Goal: Use online tool/utility: Utilize a website feature to perform a specific function

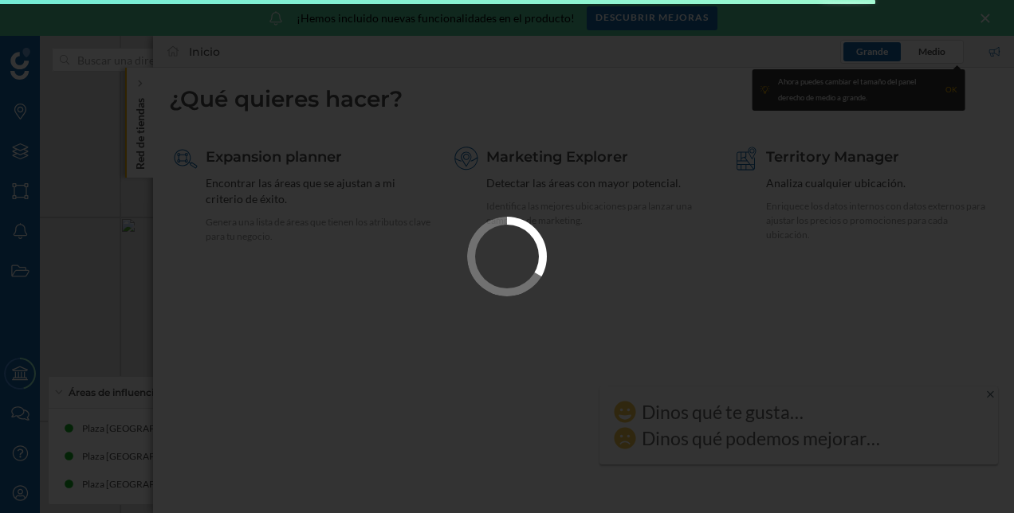
click at [994, 14] on div at bounding box center [507, 256] width 1014 height 513
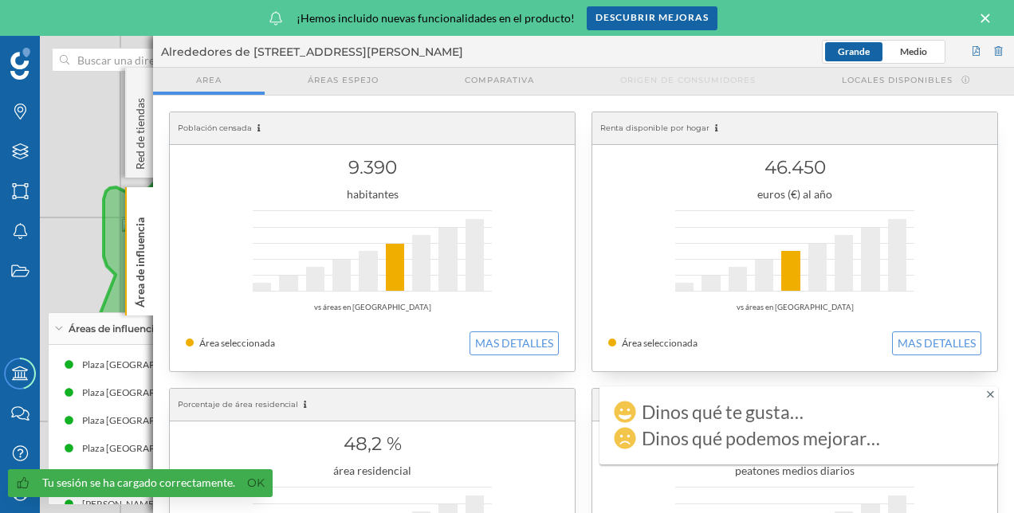
click at [982, 22] on icon at bounding box center [984, 18] width 9 height 9
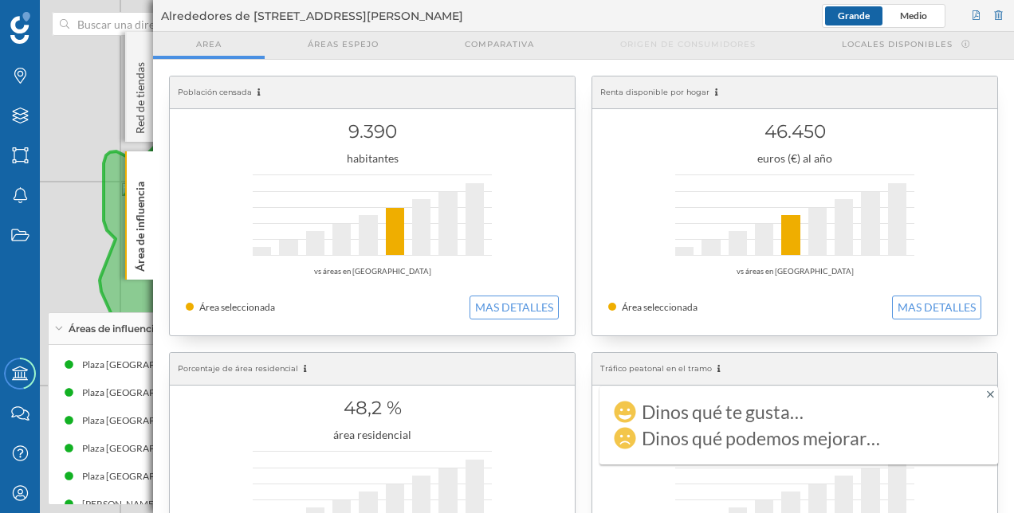
click at [70, 207] on div "© Mapbox © OpenStreetMap Improve this map" at bounding box center [507, 256] width 1014 height 513
click at [19, 164] on div "Áreas" at bounding box center [20, 155] width 40 height 40
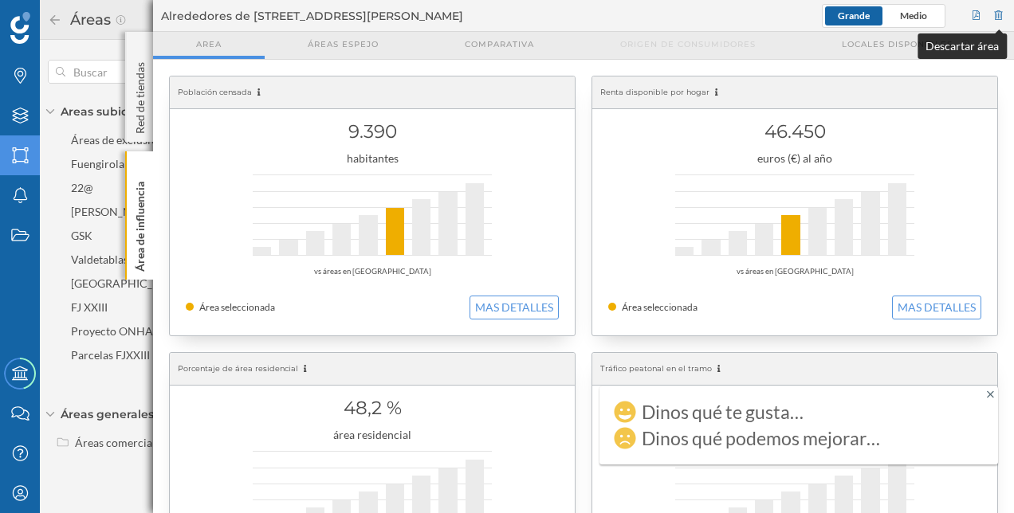
click at [998, 14] on div at bounding box center [998, 16] width 14 height 24
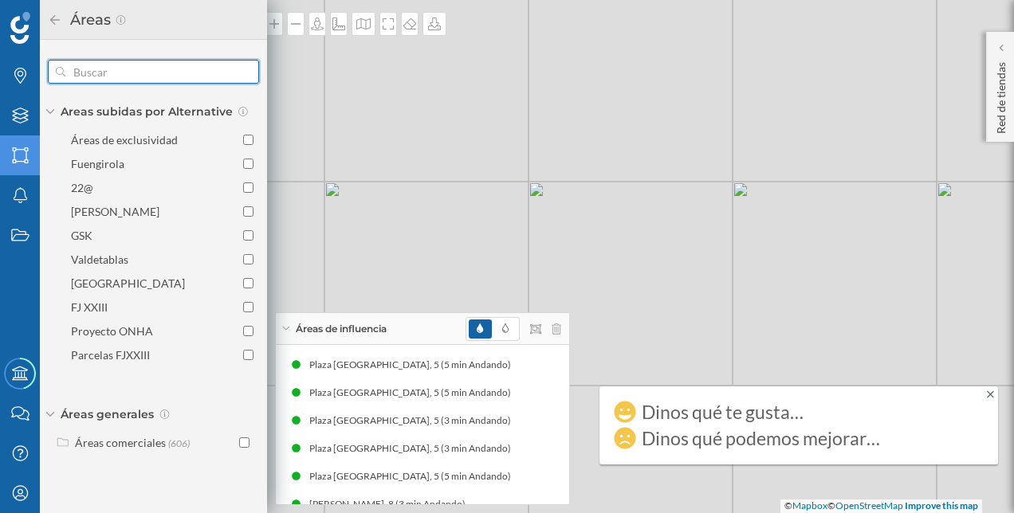
click at [107, 68] on input "text" at bounding box center [153, 72] width 176 height 32
click at [21, 155] on icon "Áreas" at bounding box center [20, 155] width 20 height 16
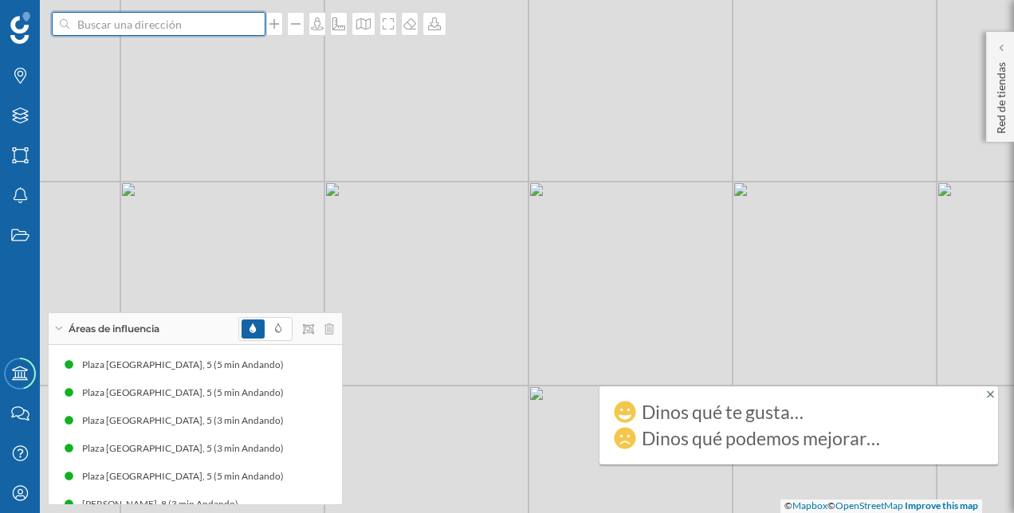
click at [127, 22] on input at bounding box center [158, 24] width 178 height 24
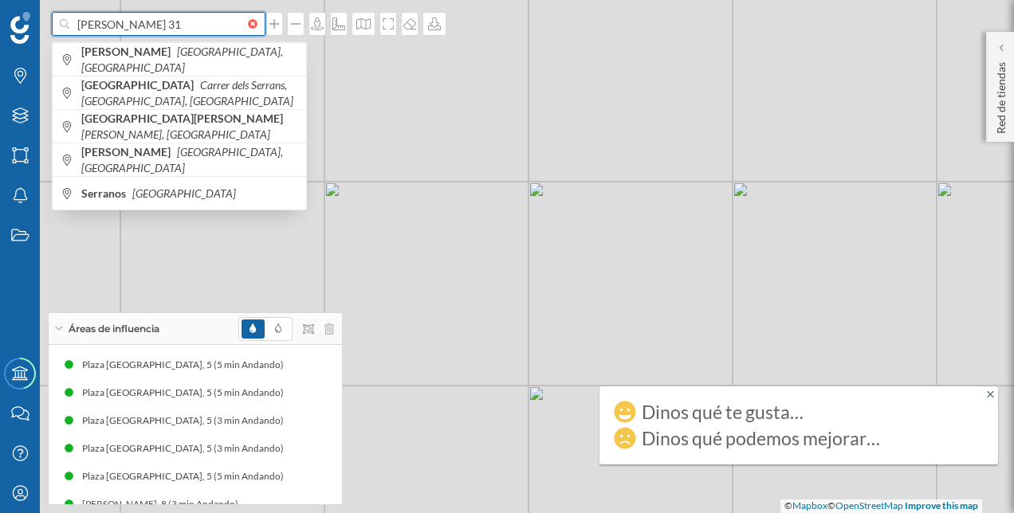
type input "[PERSON_NAME] 31"
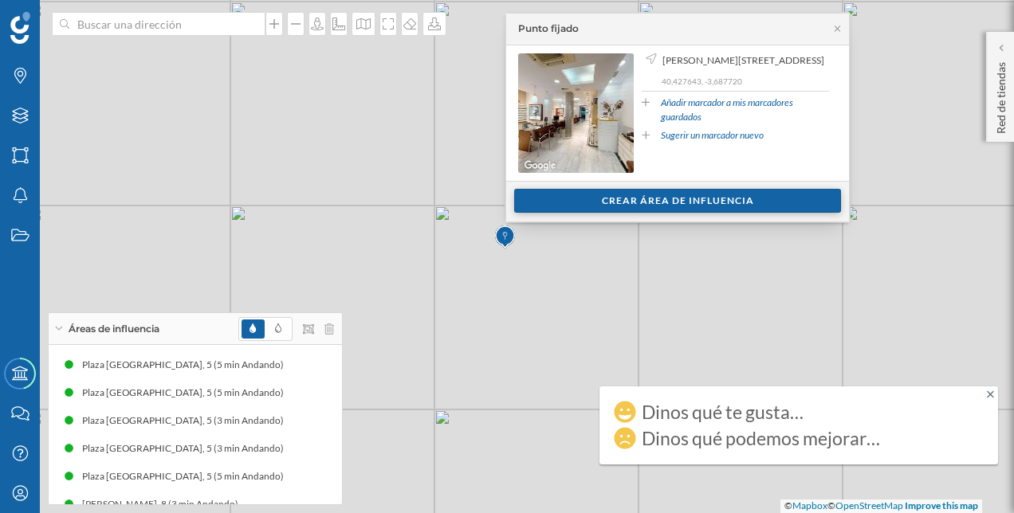
click at [701, 204] on div "Crear área de influencia" at bounding box center [677, 201] width 327 height 24
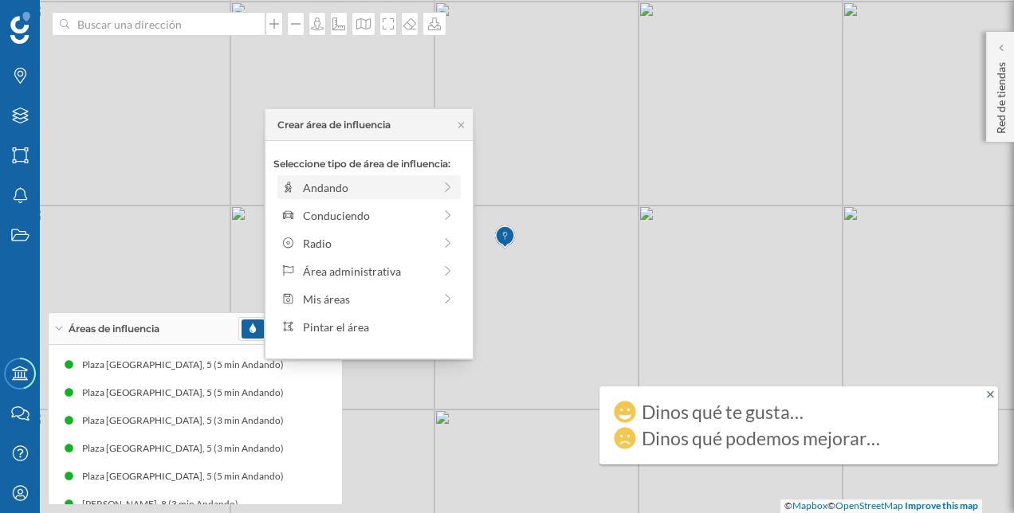
click at [394, 191] on div "Andando" at bounding box center [368, 187] width 130 height 17
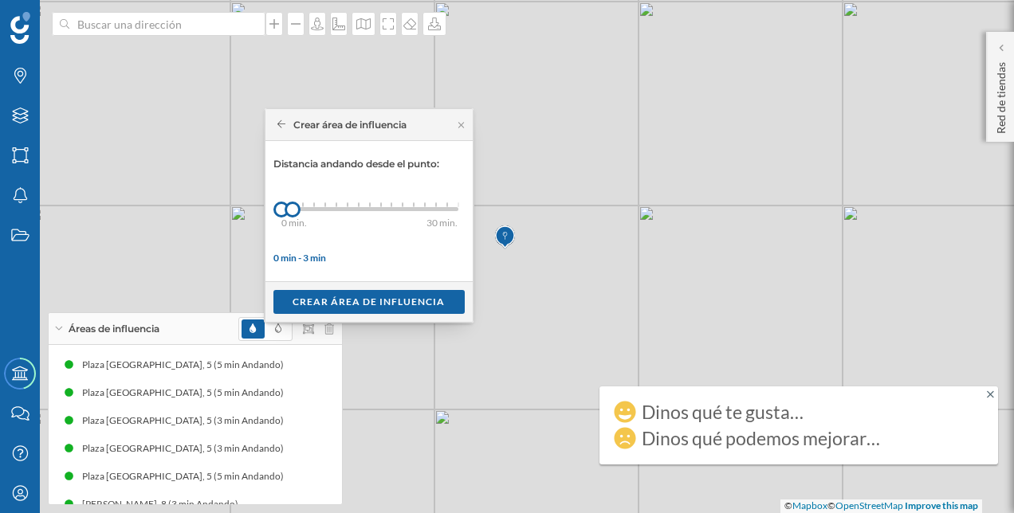
click at [317, 210] on div "0 min. 3 min. 4 min. 5 min. 6 min. 7 min. 8 min. 9 min. 10 min. 11 min. 12 min.…" at bounding box center [369, 209] width 177 height 4
click at [333, 210] on div "0 min. 3 min. 4 min. 5 min. 6 min. 7 min. 8 min. 9 min. 10 min. 11 min. 12 min.…" at bounding box center [369, 209] width 177 height 4
click at [347, 209] on div "0 min. 3 min. 4 min. 5 min. 6 min. 7 min. 8 min. 9 min. 10 min. 11 min. 12 min.…" at bounding box center [369, 209] width 177 height 4
click at [355, 208] on div "0 min. 3 min. 4 min. 5 min. 6 min. 7 min. 8 min. 9 min. 10 min. 11 min. 12 min.…" at bounding box center [369, 209] width 177 height 4
click at [372, 214] on div "0 min. 3 min. 4 min. 5 min. 6 min. 7 min. 8 min. 9 min. 10 min. 11 min. 12 min.…" at bounding box center [369, 209] width 177 height 20
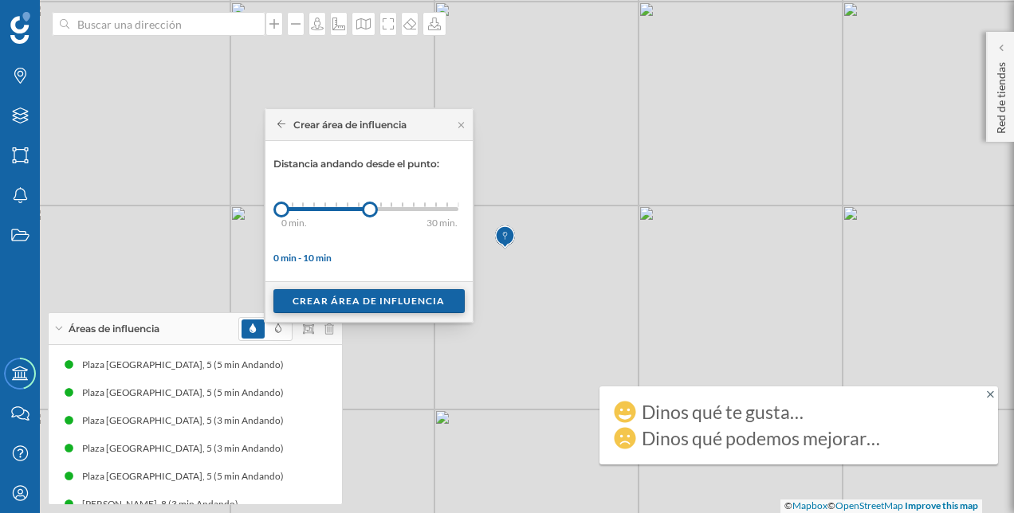
click at [398, 304] on div "Crear área de influencia" at bounding box center [368, 301] width 191 height 24
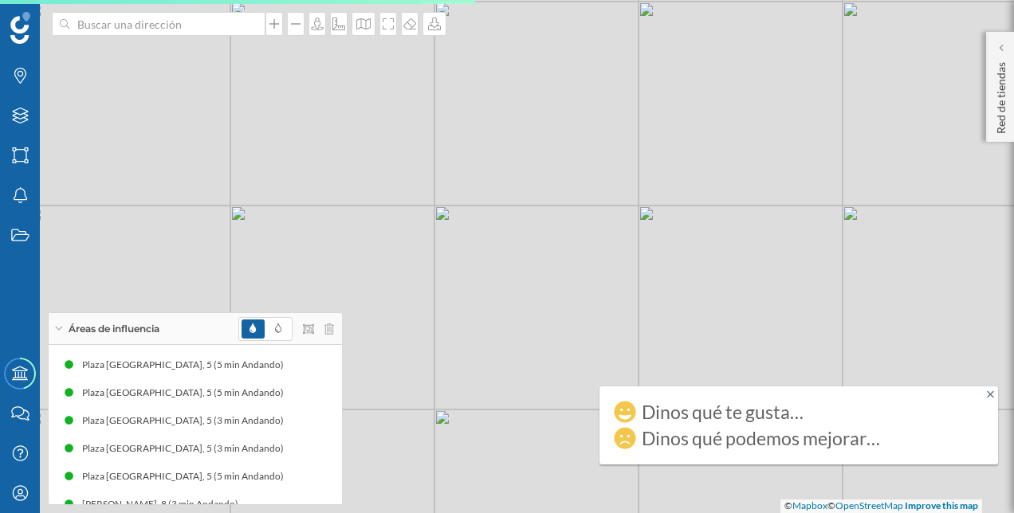
click at [329, 335] on div at bounding box center [286, 329] width 96 height 24
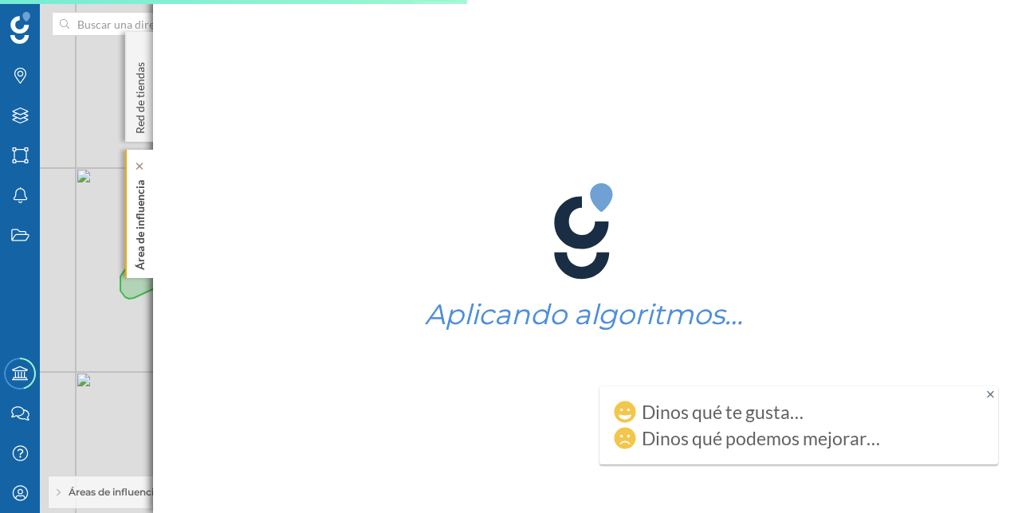
drag, startPoint x: 141, startPoint y: 247, endPoint x: 140, endPoint y: 226, distance: 20.7
click at [140, 226] on p "Área de influencia" at bounding box center [140, 222] width 16 height 96
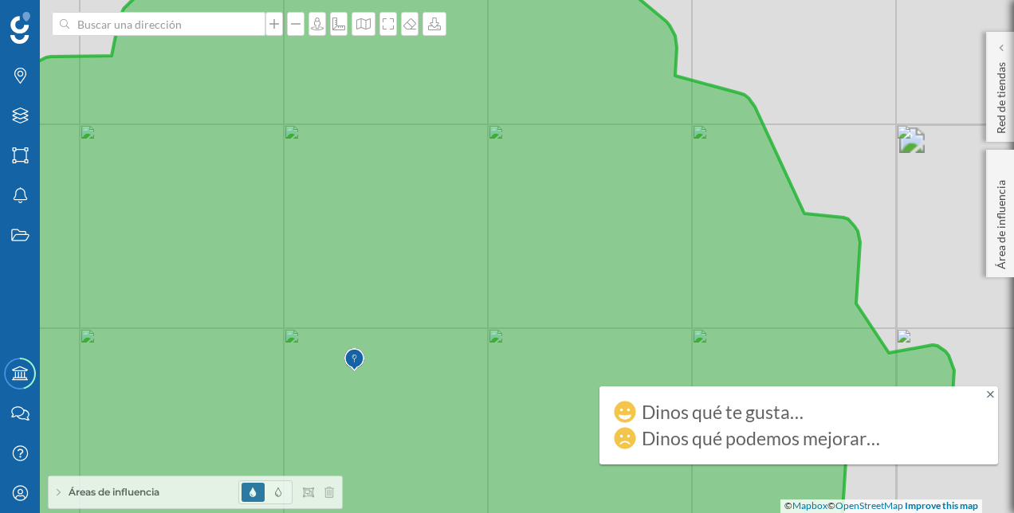
click at [381, 347] on icon at bounding box center [425, 257] width 1058 height 622
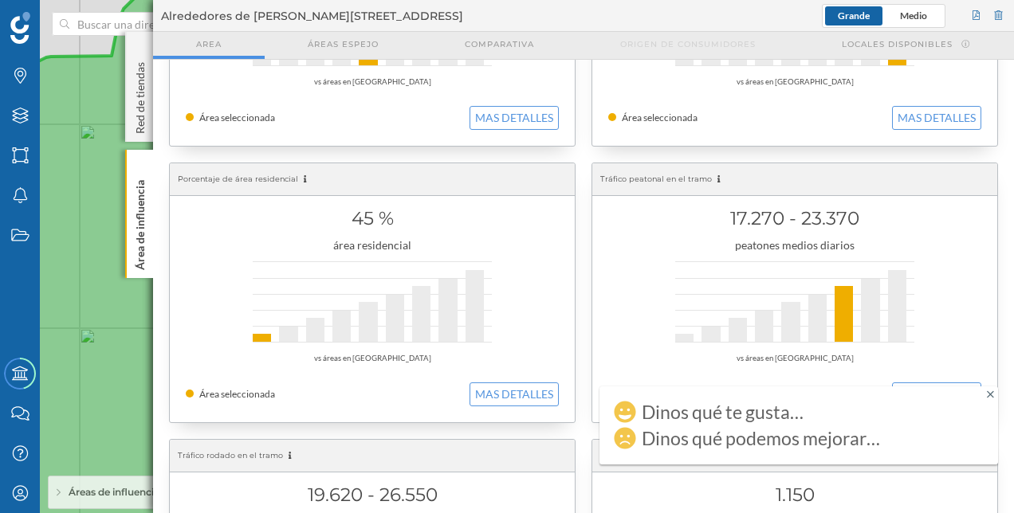
scroll to position [190, 0]
drag, startPoint x: 723, startPoint y: 213, endPoint x: 855, endPoint y: 211, distance: 132.3
click at [855, 211] on h1 "17.270 - 23.370" at bounding box center [794, 217] width 373 height 30
click at [996, 19] on div at bounding box center [998, 16] width 14 height 24
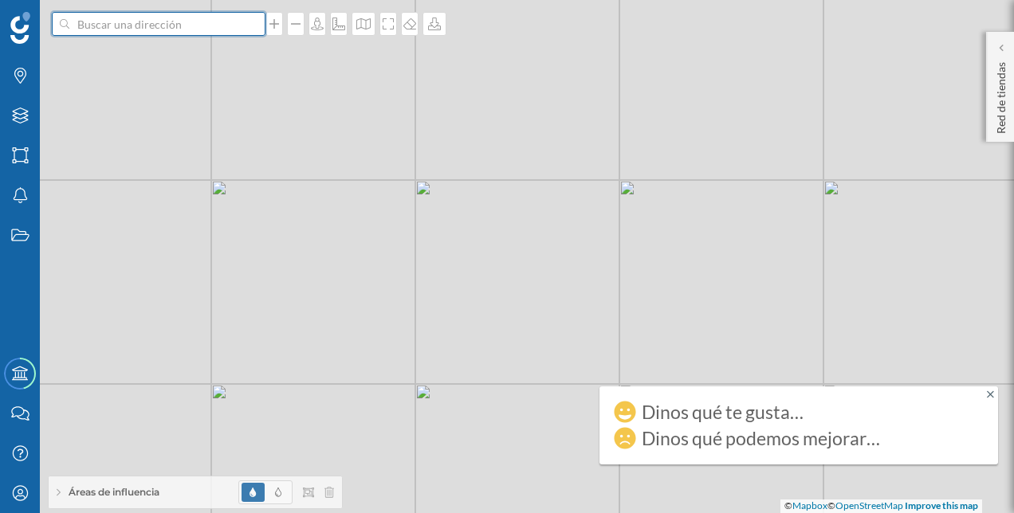
click at [163, 30] on input at bounding box center [158, 24] width 178 height 24
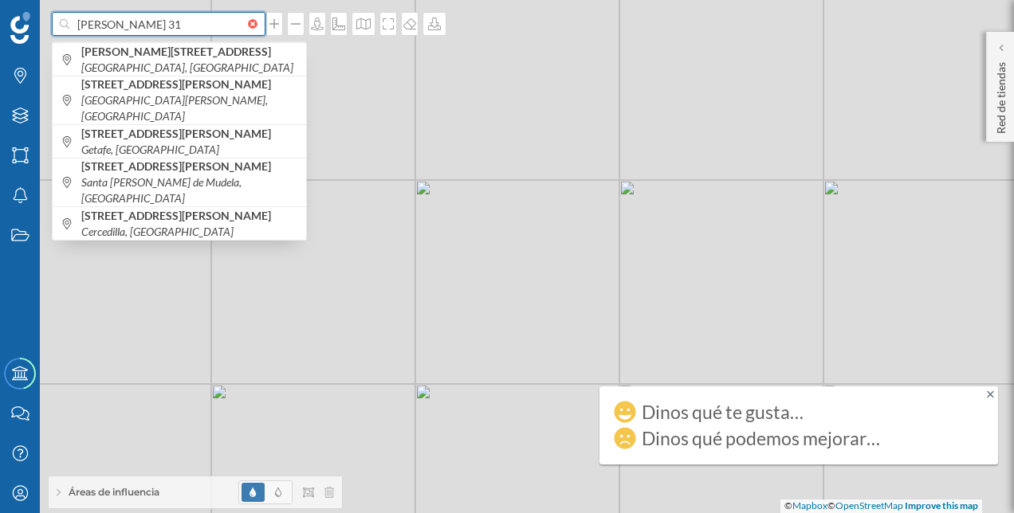
type input "[PERSON_NAME] 31"
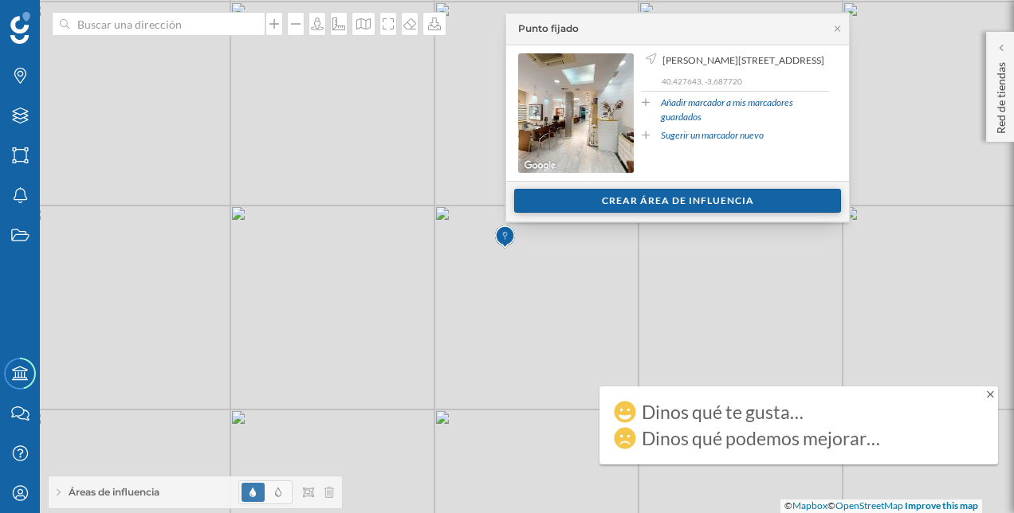
click at [601, 193] on div "Crear área de influencia" at bounding box center [677, 201] width 327 height 24
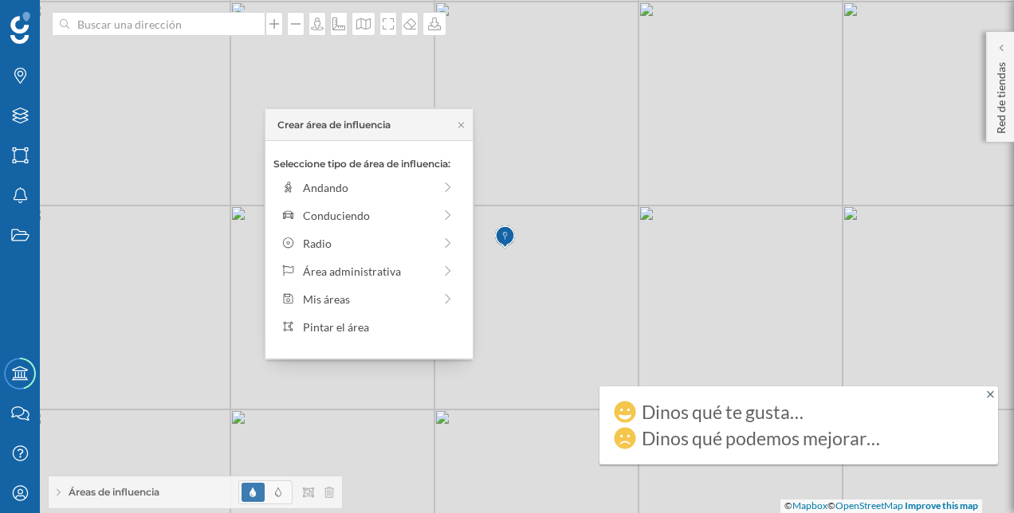
click at [410, 201] on div "Seleccione tipo de área de influencia: Andando Conduciendo Radio Área administr…" at bounding box center [368, 250] width 207 height 218
click at [398, 196] on div "Andando" at bounding box center [368, 187] width 183 height 24
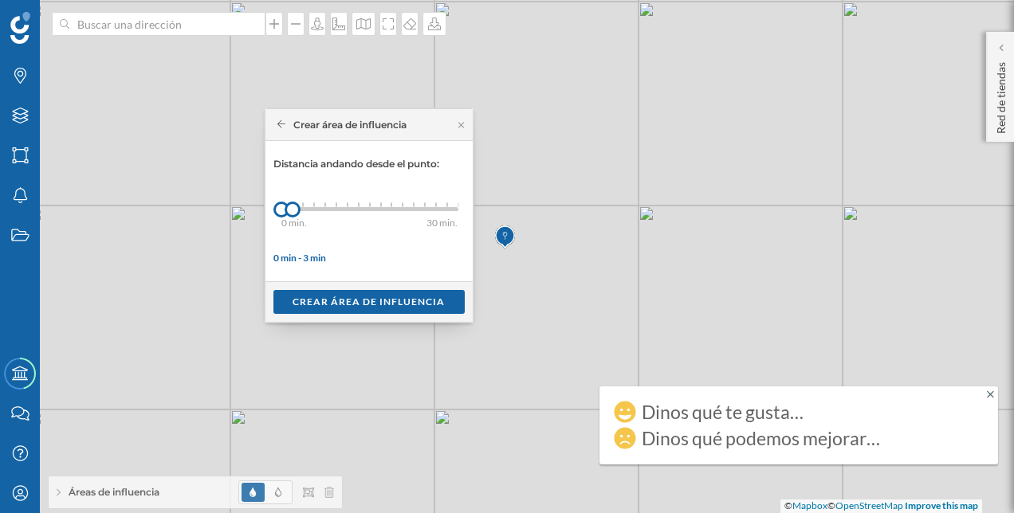
click at [316, 206] on div "0 min. 3 min. 4 min. 5 min. 6 min. 7 min. 8 min. 9 min. 10 min. 11 min. 12 min.…" at bounding box center [369, 209] width 177 height 20
click at [357, 307] on div "Crear área de influencia" at bounding box center [368, 301] width 191 height 24
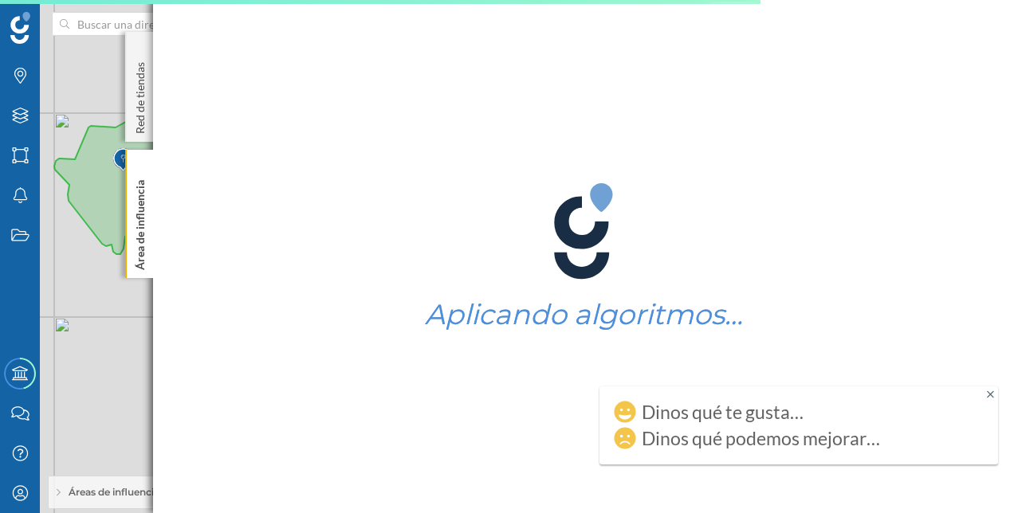
click at [990, 393] on icon at bounding box center [990, 394] width 7 height 11
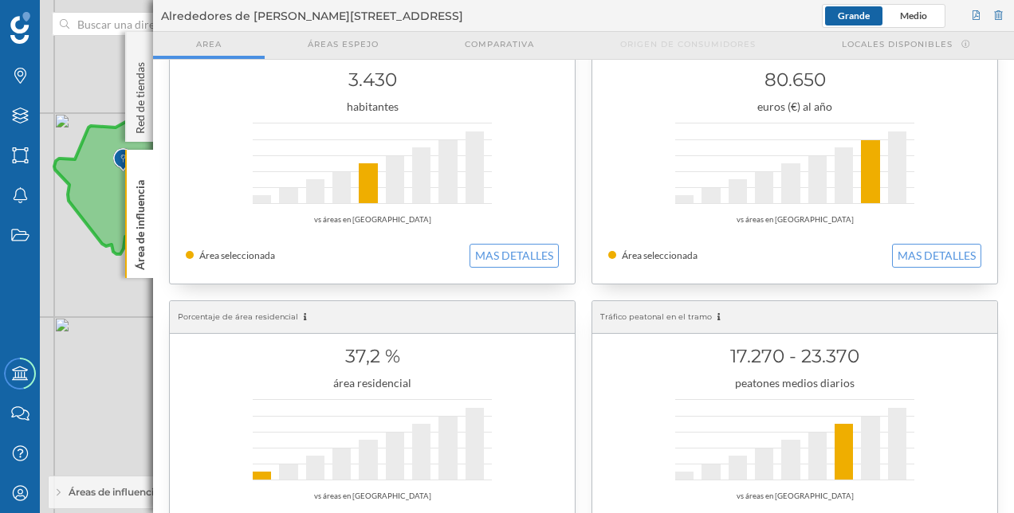
scroll to position [53, 0]
drag, startPoint x: 802, startPoint y: 359, endPoint x: 864, endPoint y: 355, distance: 62.3
click at [864, 355] on h1 "17.270 - 23.370" at bounding box center [794, 355] width 373 height 30
click at [862, 356] on h1 "17.270 - 23.370" at bounding box center [794, 355] width 373 height 30
drag, startPoint x: 862, startPoint y: 356, endPoint x: 727, endPoint y: 351, distance: 135.6
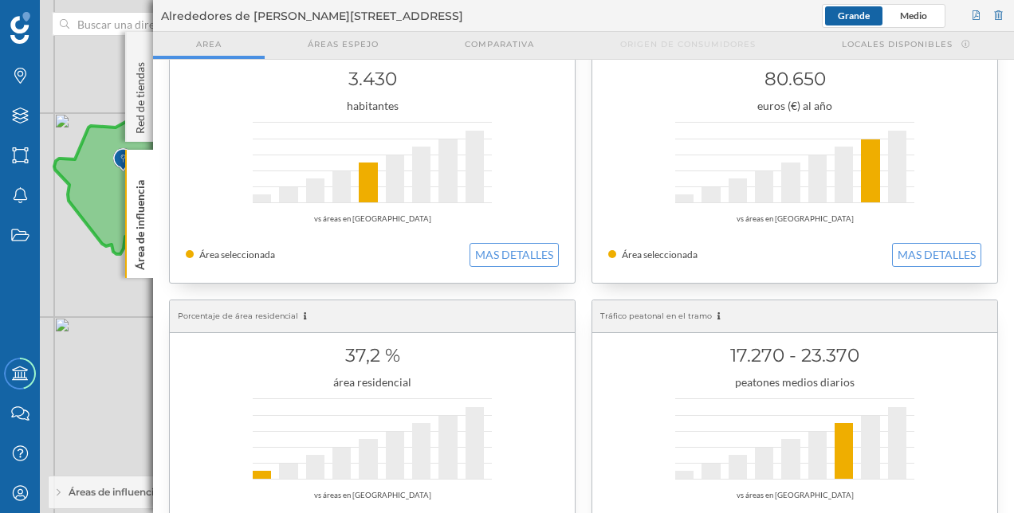
click at [727, 351] on h1 "17.270 - 23.370" at bounding box center [794, 355] width 373 height 30
drag, startPoint x: 727, startPoint y: 351, endPoint x: 847, endPoint y: 355, distance: 120.4
click at [847, 355] on h1 "17.270 - 23.370" at bounding box center [794, 355] width 373 height 30
drag, startPoint x: 847, startPoint y: 355, endPoint x: 724, endPoint y: 363, distance: 123.8
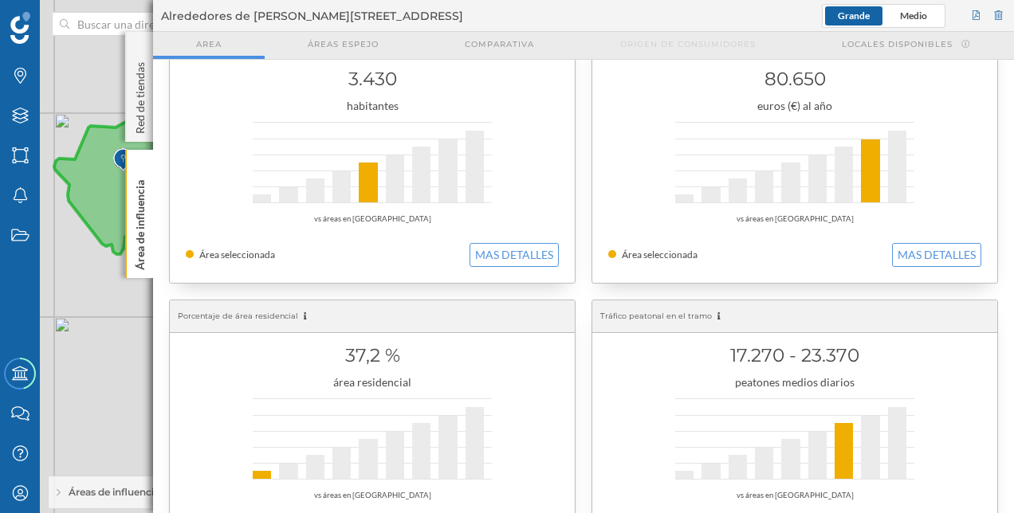
click at [724, 363] on h1 "17.270 - 23.370" at bounding box center [794, 355] width 373 height 30
